Goal: Check status

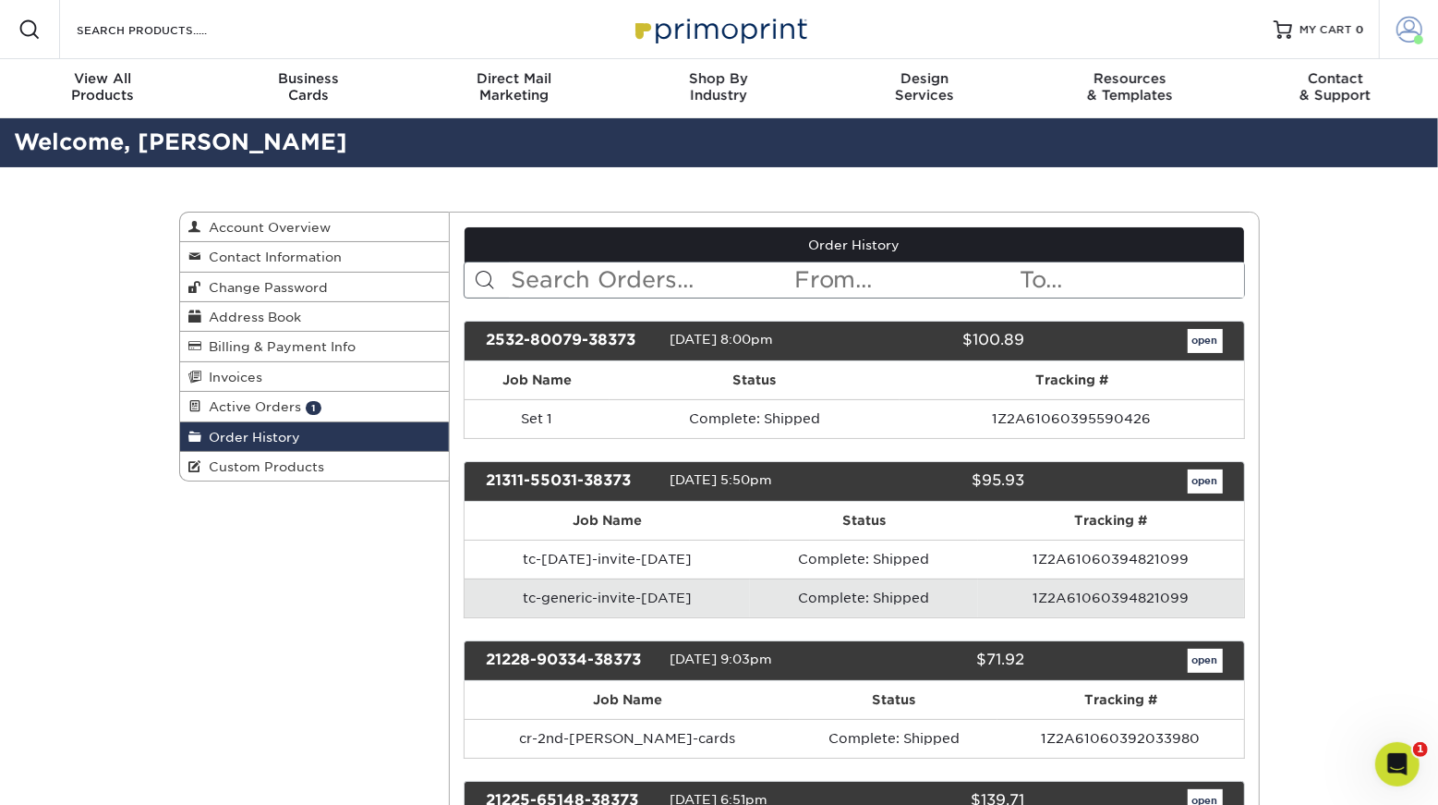
click at [1404, 42] on span at bounding box center [1410, 30] width 26 height 26
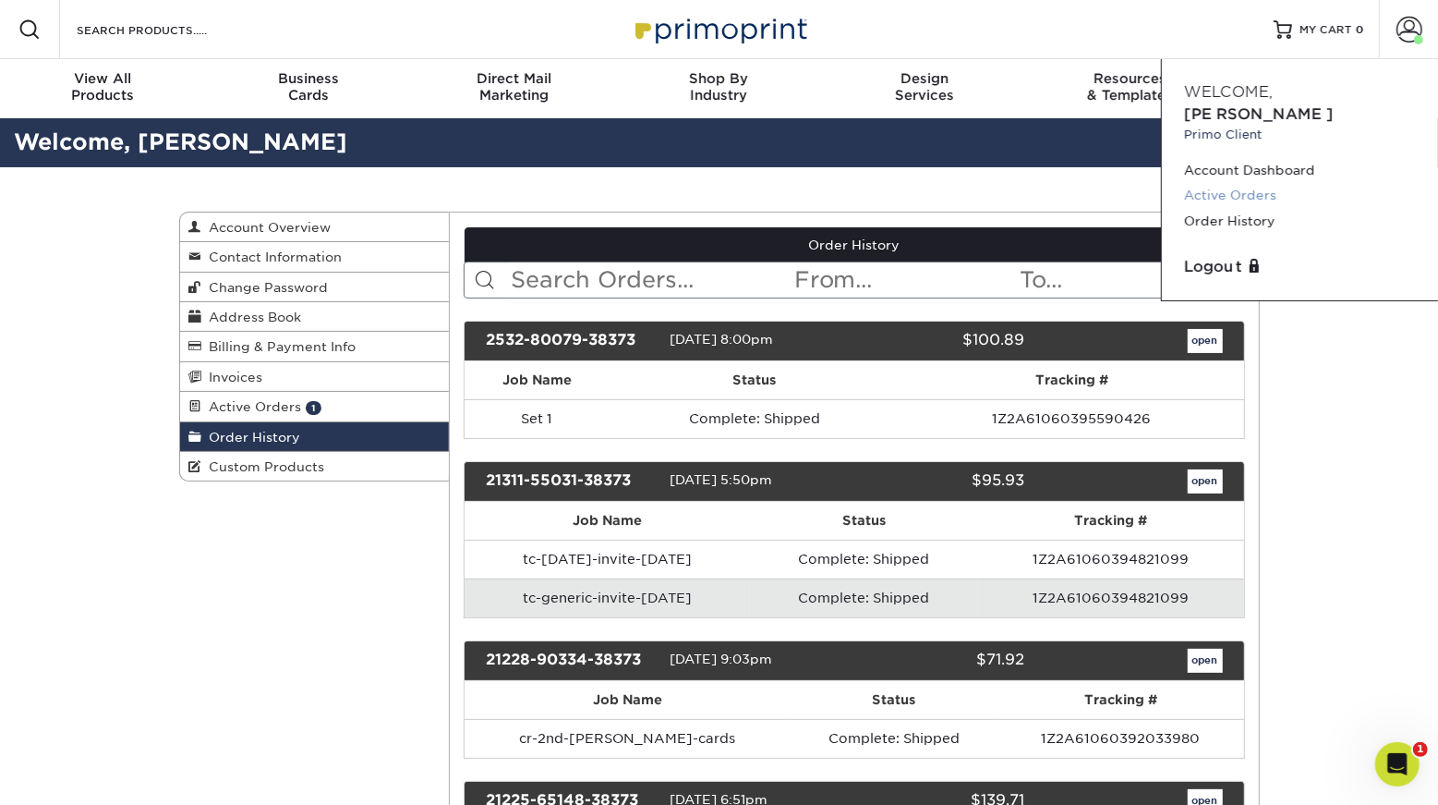
click at [1289, 208] on link "Active Orders" at bounding box center [1300, 195] width 232 height 25
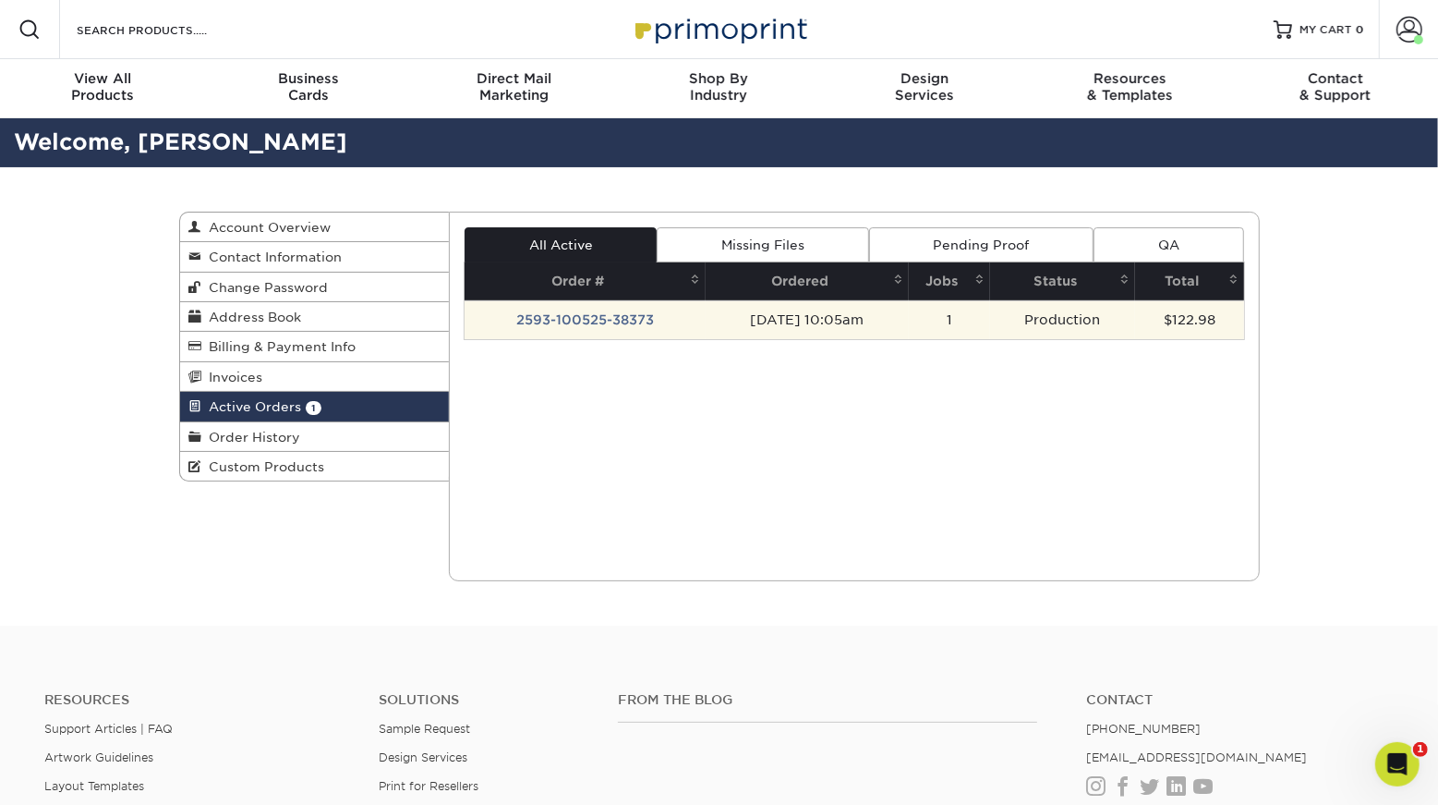
click at [616, 339] on td "2593-100525-38373" at bounding box center [585, 319] width 241 height 39
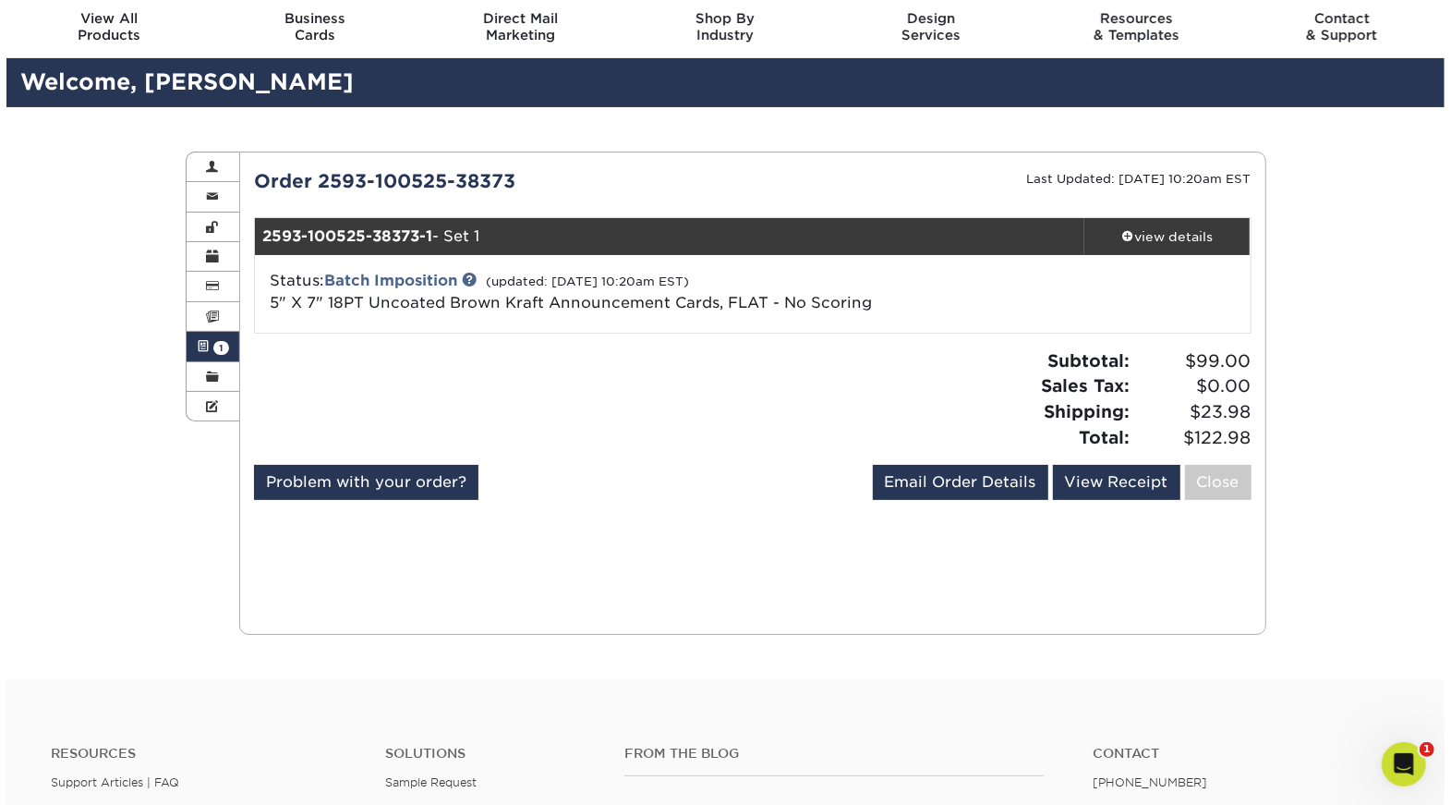
scroll to position [98, 0]
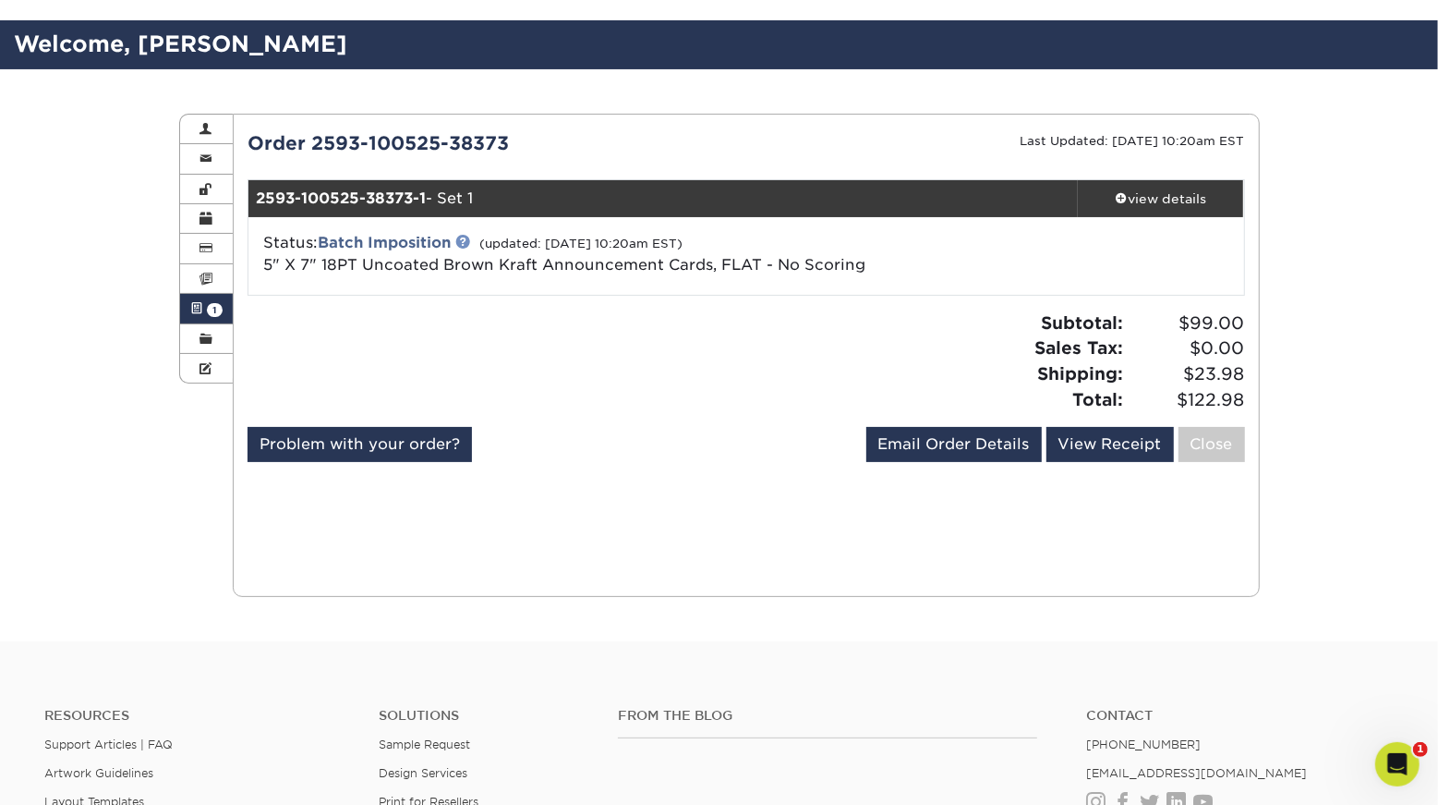
click at [470, 248] on link at bounding box center [462, 241] width 15 height 15
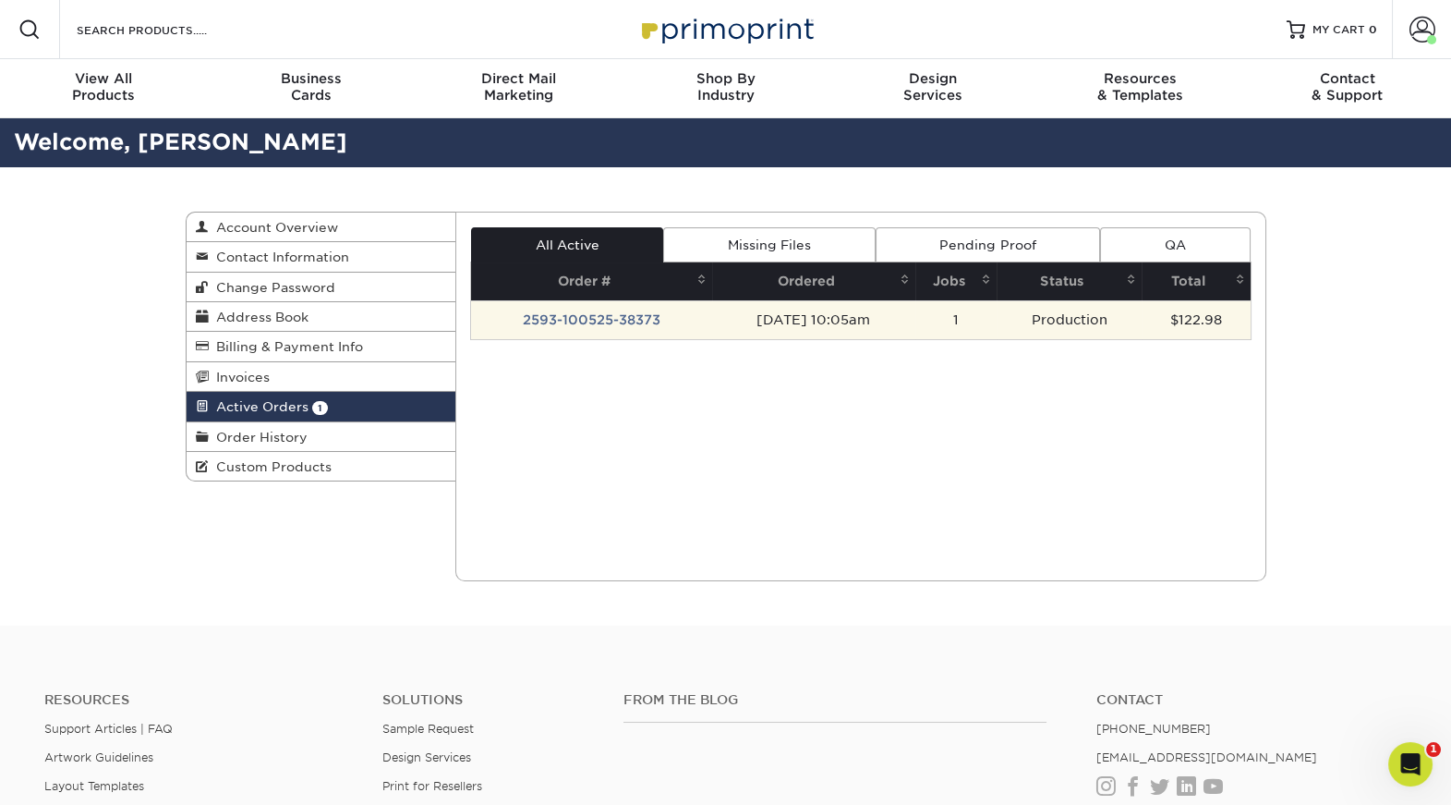
click at [576, 339] on td "2593-100525-38373" at bounding box center [591, 319] width 241 height 39
